Goal: Transaction & Acquisition: Purchase product/service

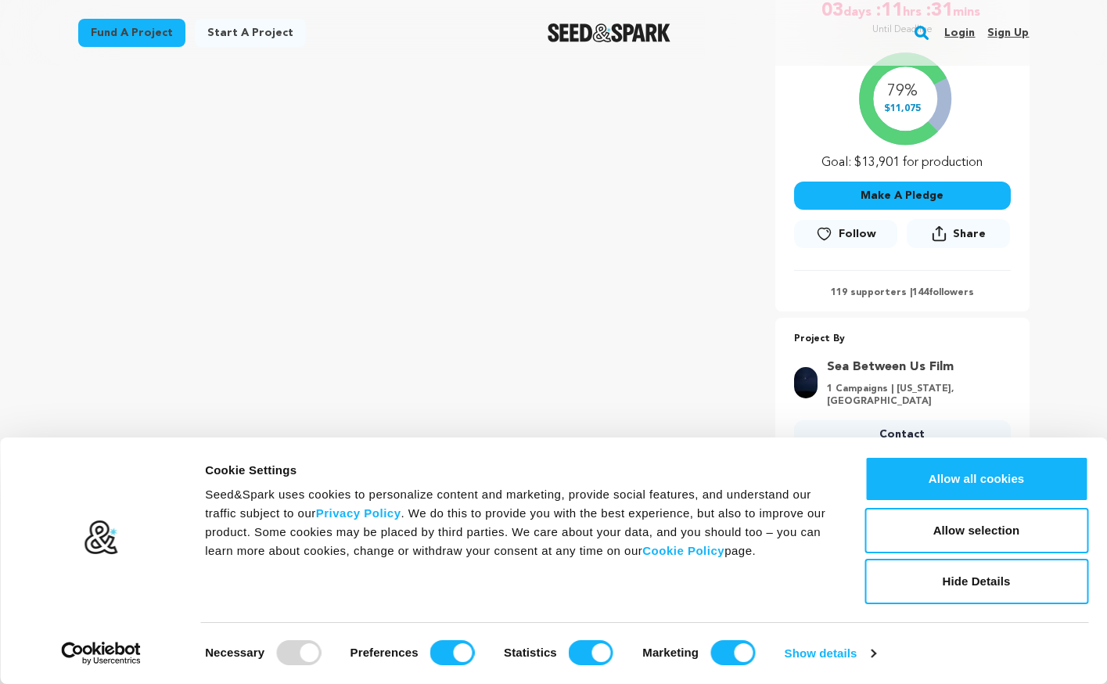
scroll to position [313, 0]
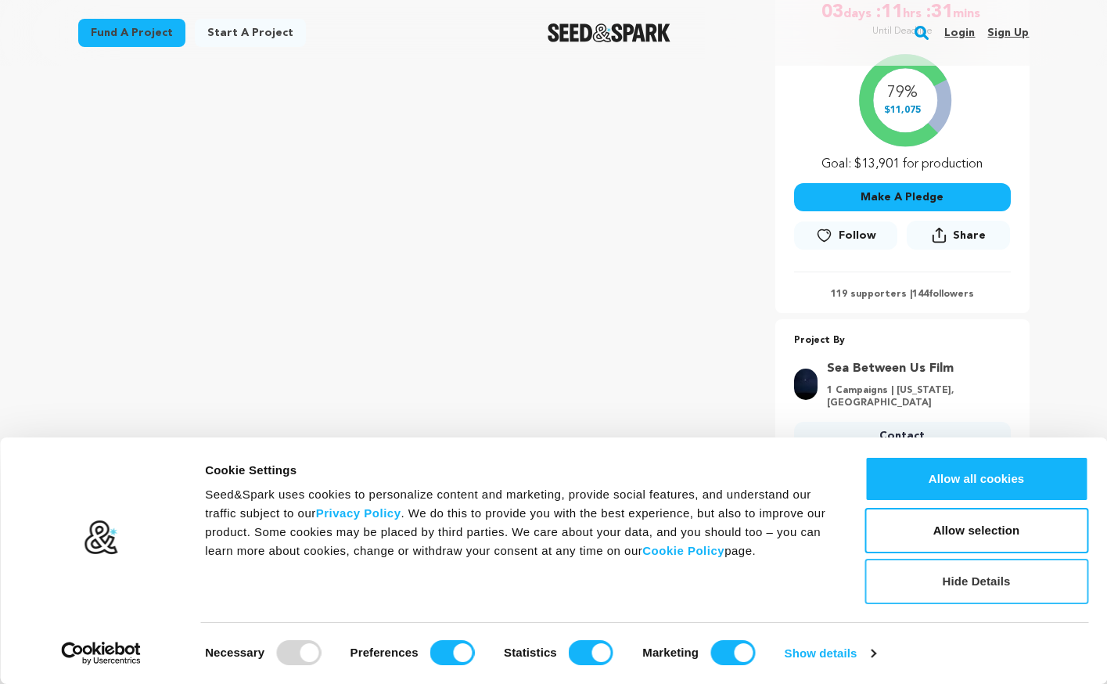
click at [905, 573] on button "Hide Details" at bounding box center [977, 581] width 224 height 45
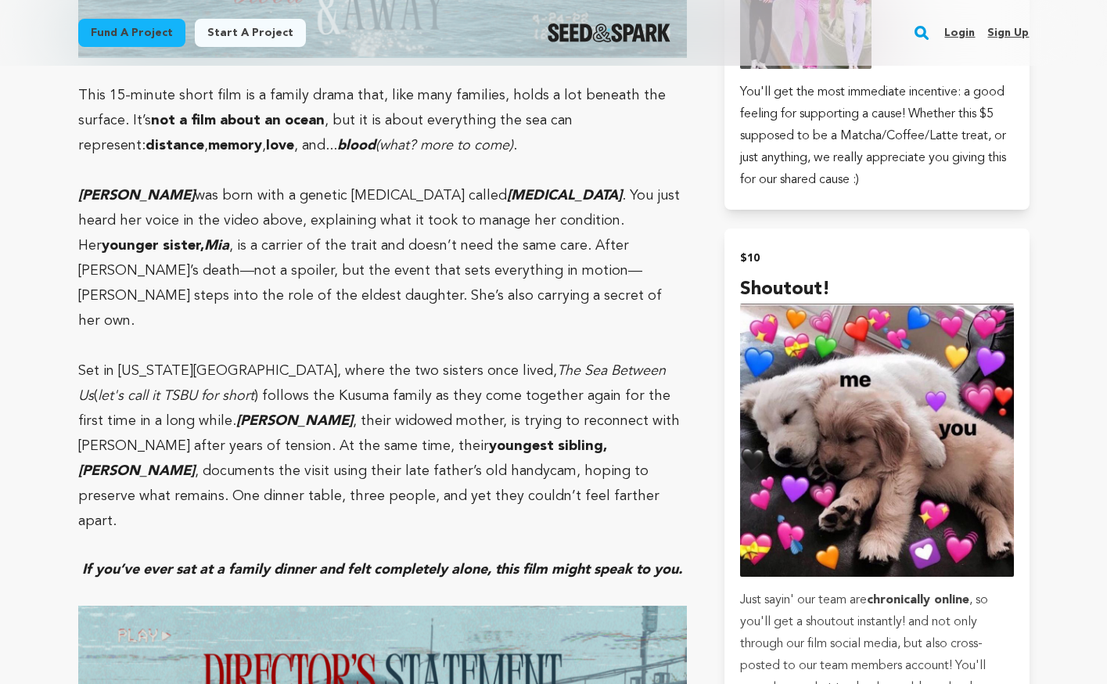
scroll to position [1319, 0]
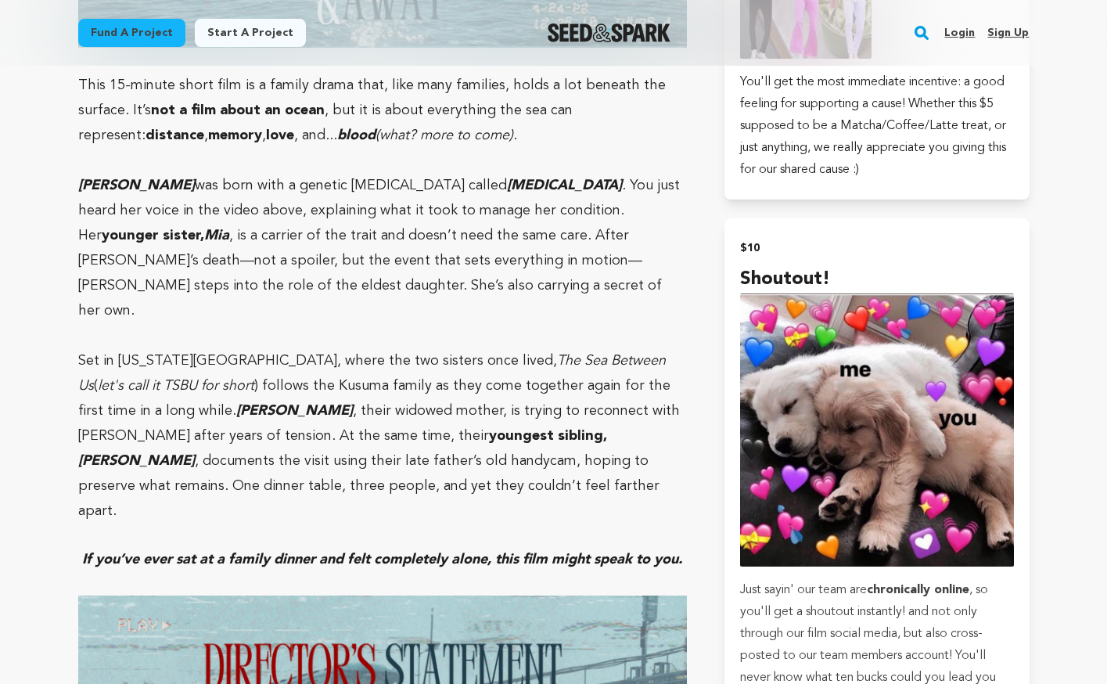
click at [525, 368] on p "Set in New York City, where the two sisters once lived, The Sea Between Us ( le…" at bounding box center [383, 435] width 610 height 175
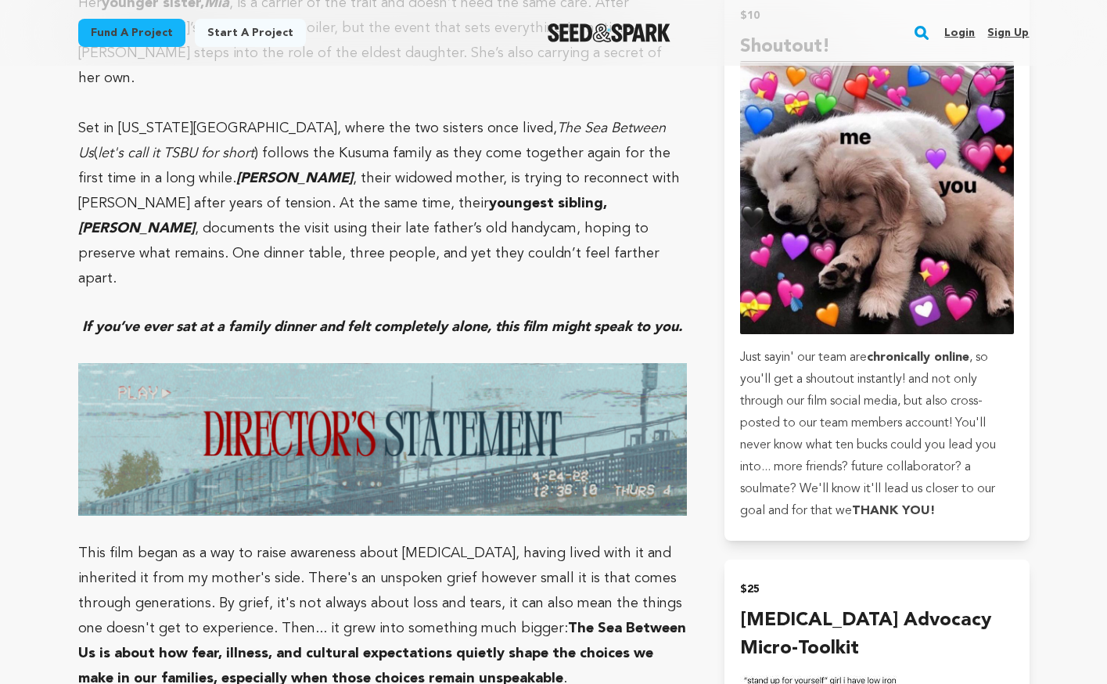
click at [525, 368] on img at bounding box center [383, 439] width 610 height 153
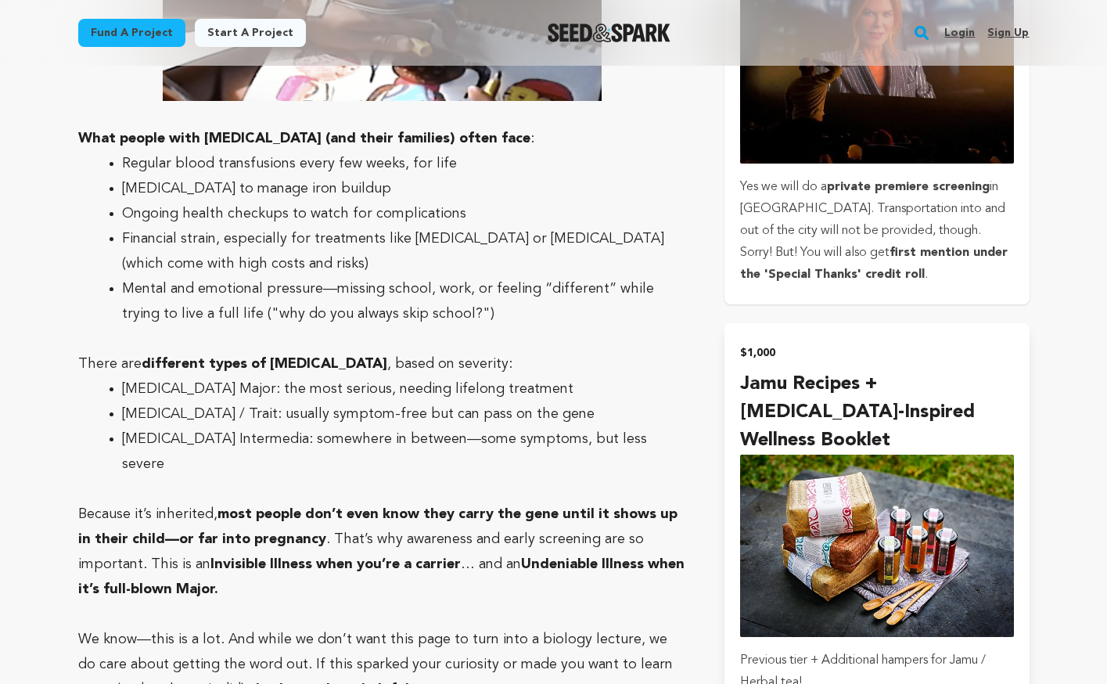
scroll to position [4266, 0]
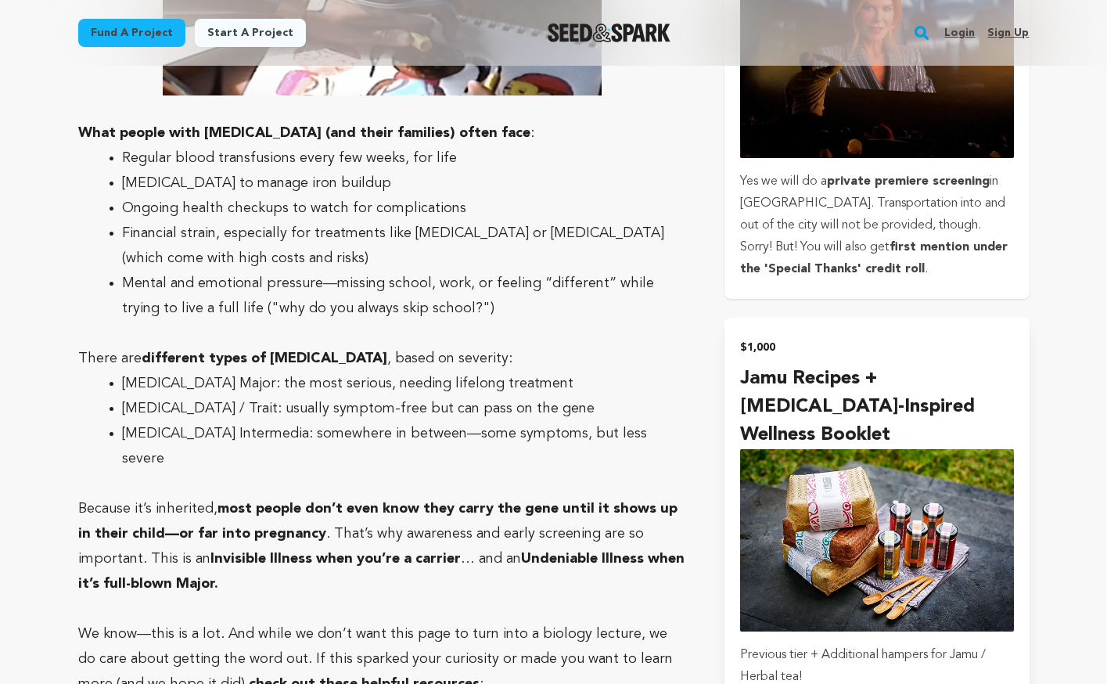
click at [733, 318] on button "$1,000 Jamu Recipes + Thalassemia-Inspired Wellness Booklet Previous tier + Add…" at bounding box center [877, 666] width 304 height 696
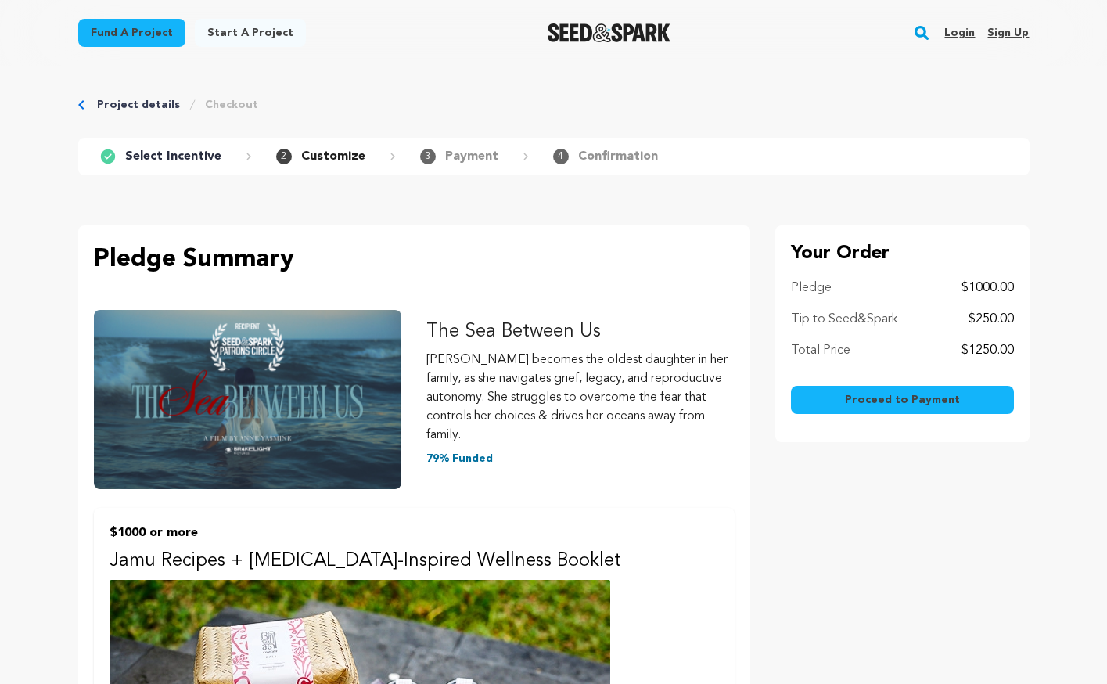
click at [77, 99] on div "Project details Checkout" at bounding box center [554, 105] width 1002 height 16
click at [107, 103] on link "Project details" at bounding box center [138, 105] width 83 height 16
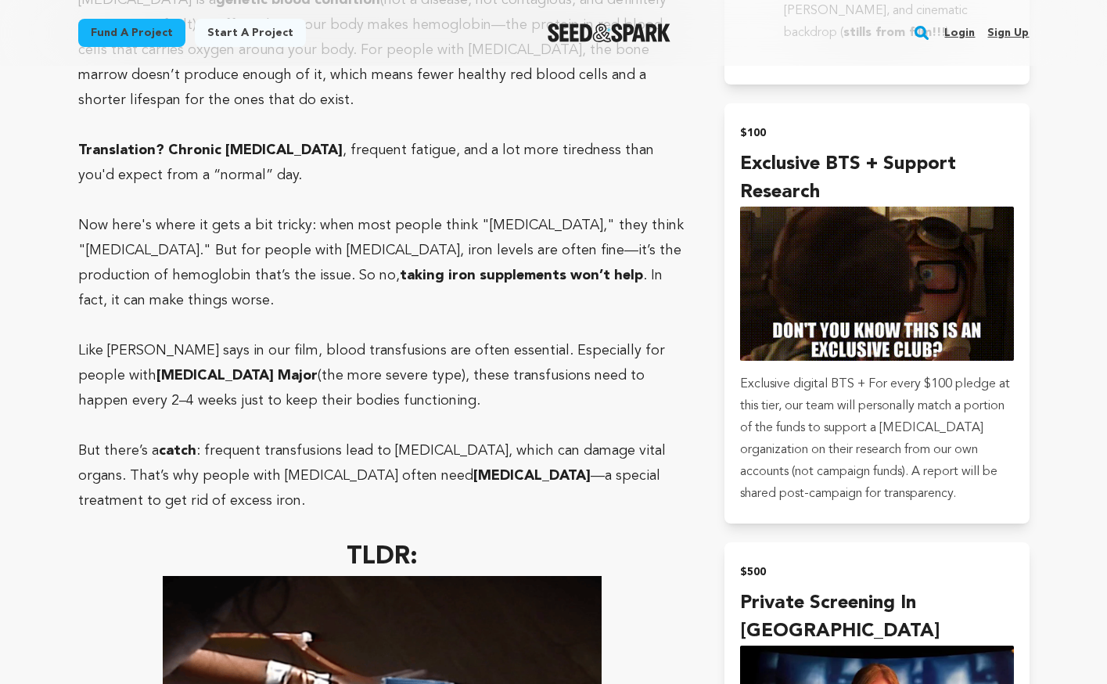
scroll to position [3758, 0]
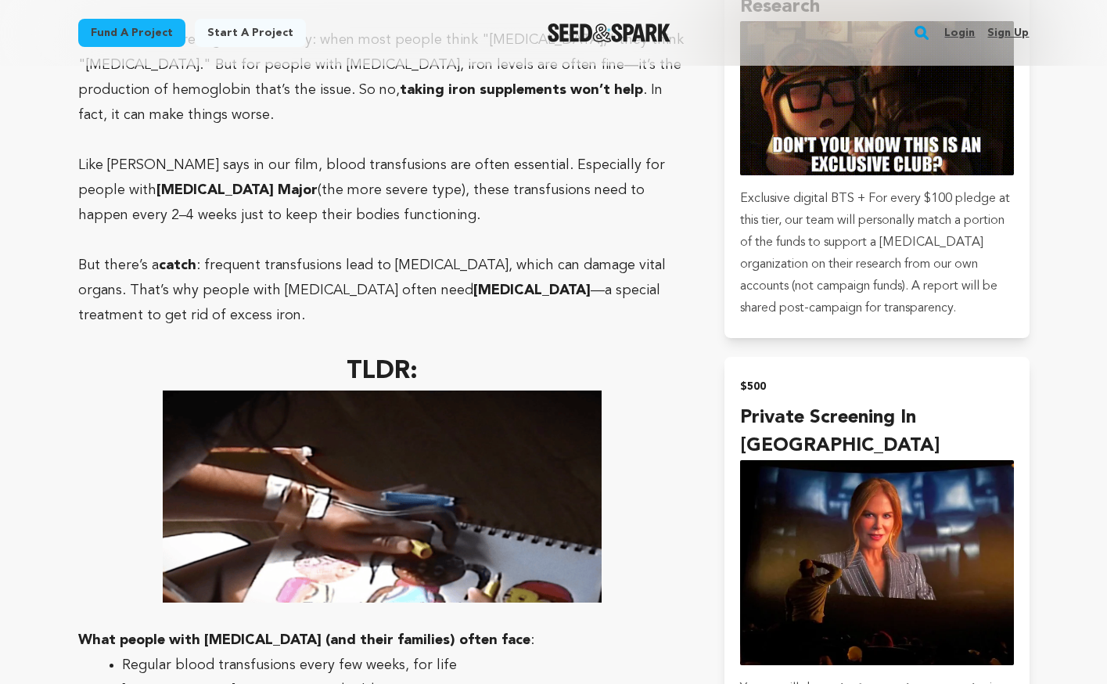
click at [107, 153] on p "Like [PERSON_NAME] says in our film, blood transfusions are often essential. Es…" at bounding box center [383, 190] width 610 height 75
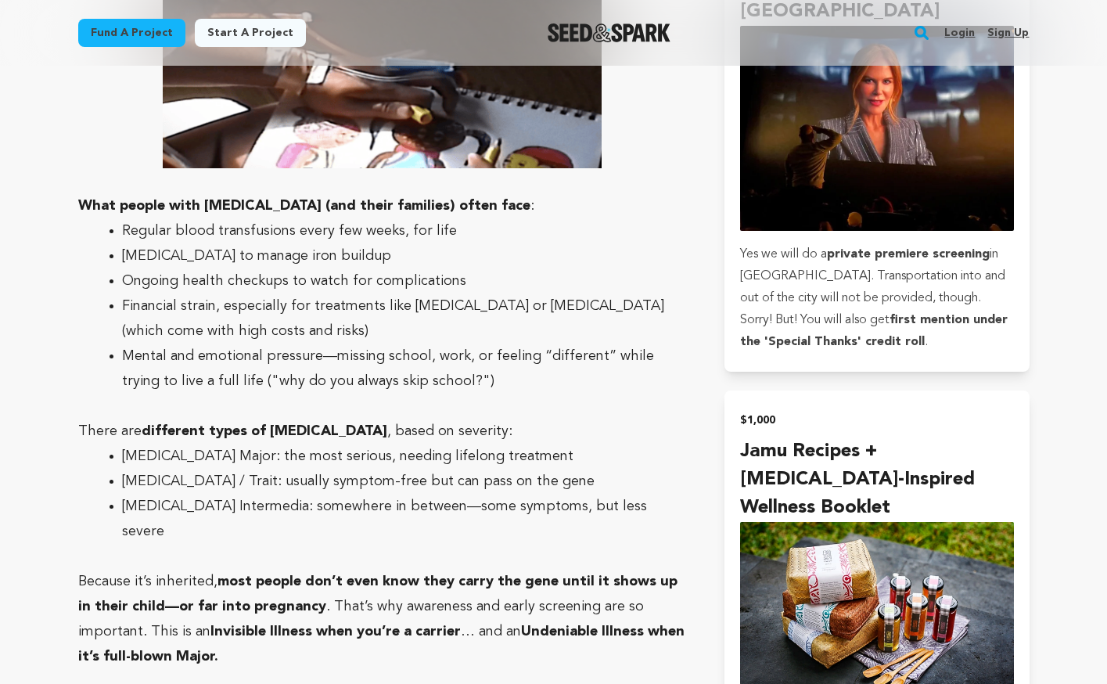
click at [196, 268] on li "Ongoing health checkups to watch for complications" at bounding box center [395, 280] width 547 height 25
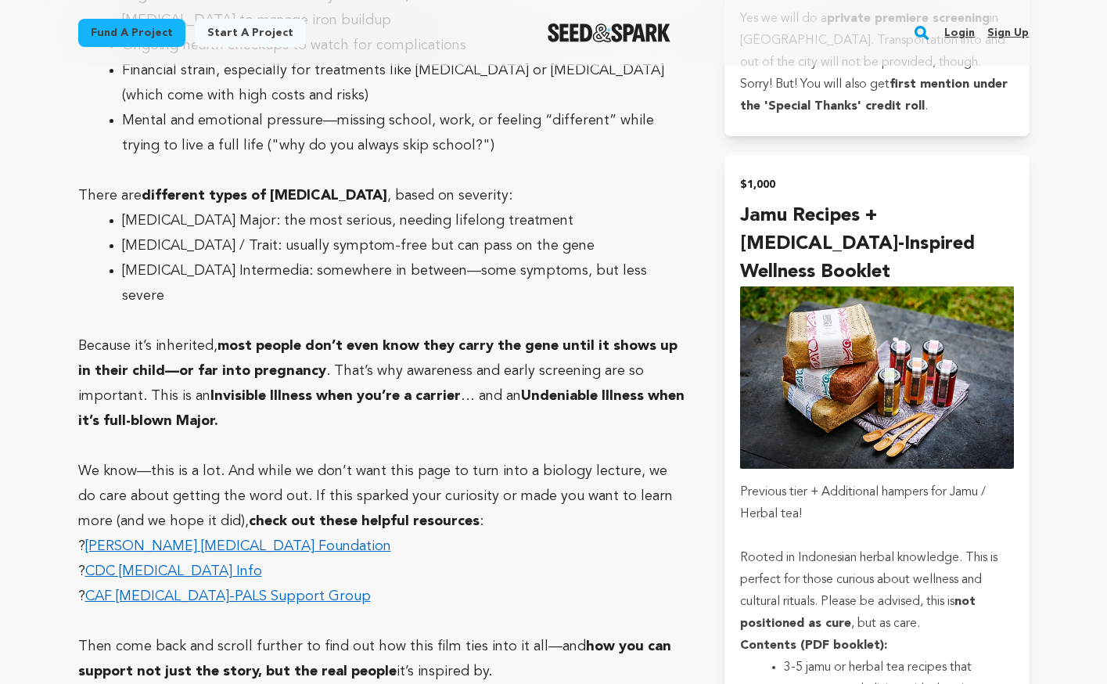
scroll to position [4528, 0]
